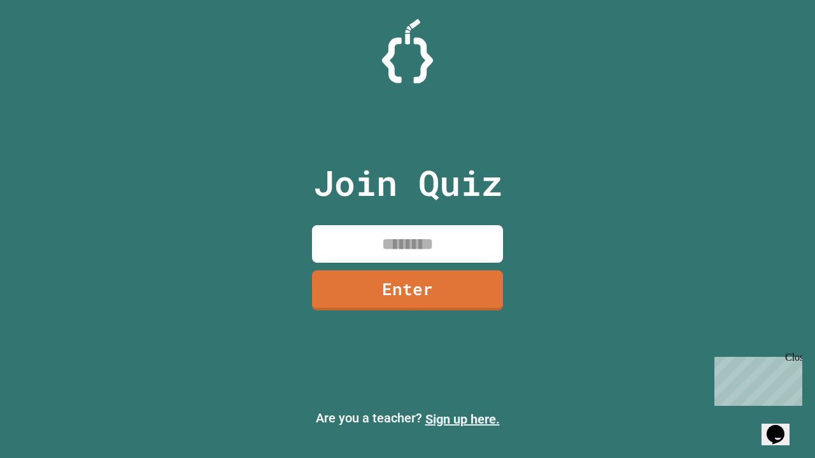
click at [462, 419] on link "Sign up here." at bounding box center [462, 419] width 74 height 15
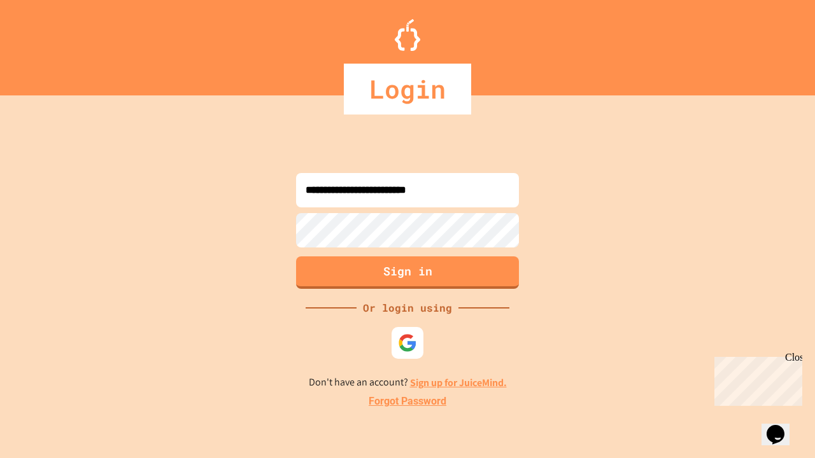
type input "**********"
